Goal: Find specific page/section: Find specific page/section

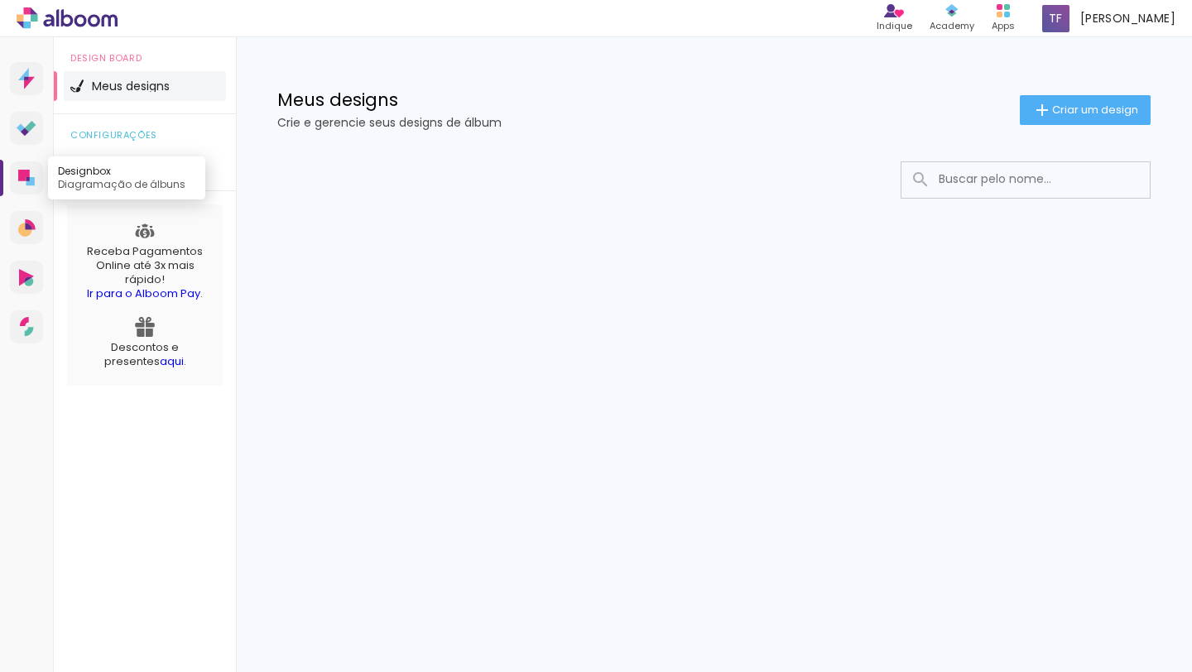
click at [28, 175] on icon at bounding box center [24, 176] width 12 height 12
